Goal: Transaction & Acquisition: Subscribe to service/newsletter

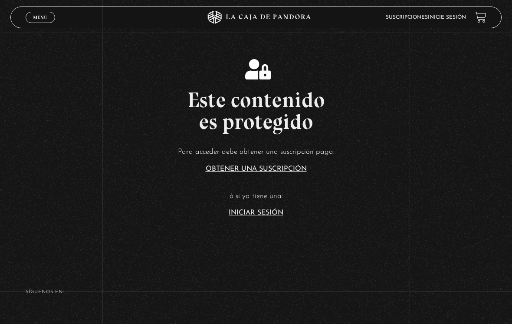
click at [262, 216] on link "Iniciar Sesión" at bounding box center [256, 212] width 55 height 7
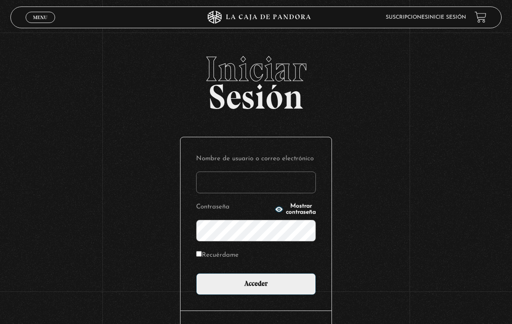
type input "[EMAIL_ADDRESS][DOMAIN_NAME]"
click at [256, 286] on input "Acceder" at bounding box center [256, 284] width 120 height 22
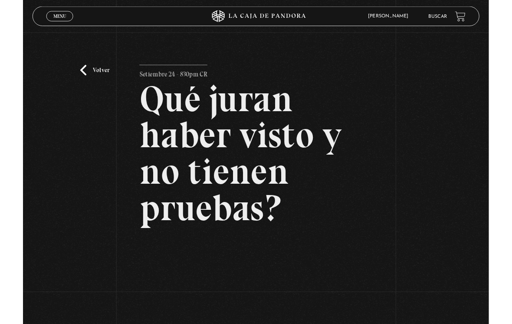
scroll to position [150, 0]
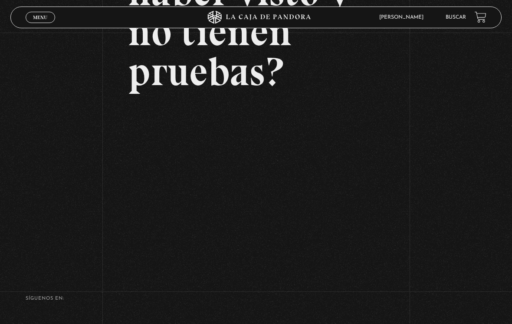
click at [413, 161] on div "Volver Setiembre 24 - 830pm CR Qué juran haber visto y no tienen pruebas?" at bounding box center [256, 74] width 512 height 384
click at [39, 10] on div "Menu Cerrar" at bounding box center [103, 17] width 154 height 21
click at [43, 14] on link "Menu Cerrar" at bounding box center [41, 17] width 30 height 11
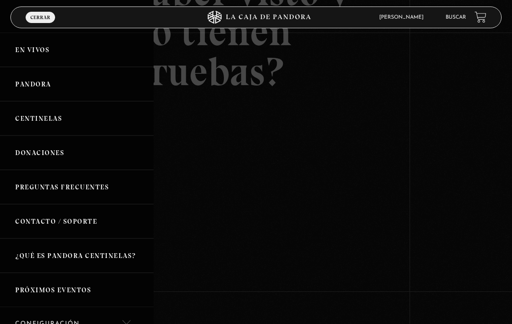
click at [54, 52] on link "En vivos" at bounding box center [77, 50] width 154 height 34
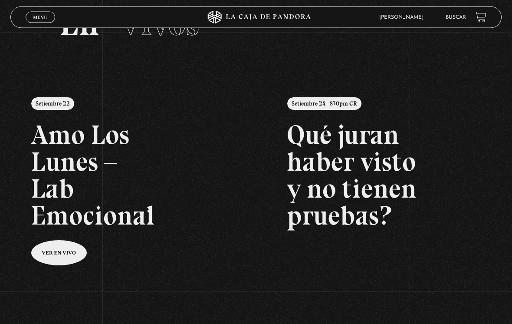
scroll to position [49, 0]
